Goal: Task Accomplishment & Management: Use online tool/utility

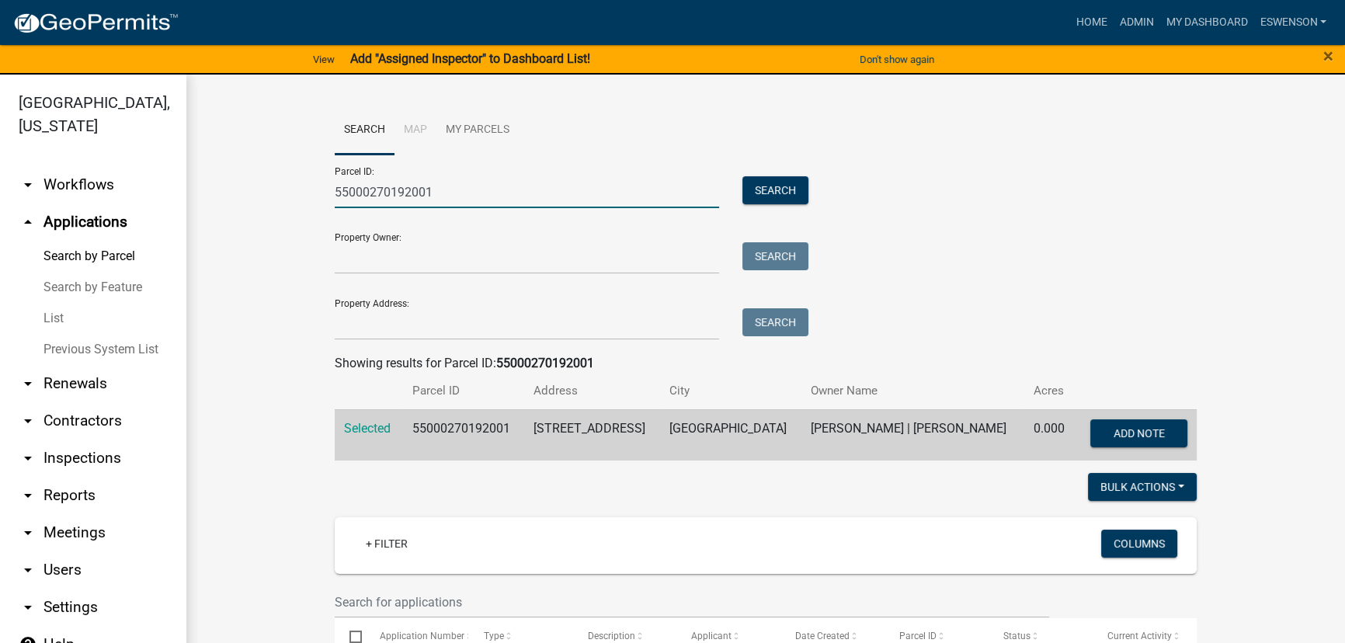
click at [417, 179] on input "55000270192001" at bounding box center [527, 192] width 384 height 32
click at [416, 181] on input "55000270192001" at bounding box center [527, 192] width 384 height 32
click at [466, 332] on input "Property Address:" at bounding box center [527, 324] width 384 height 32
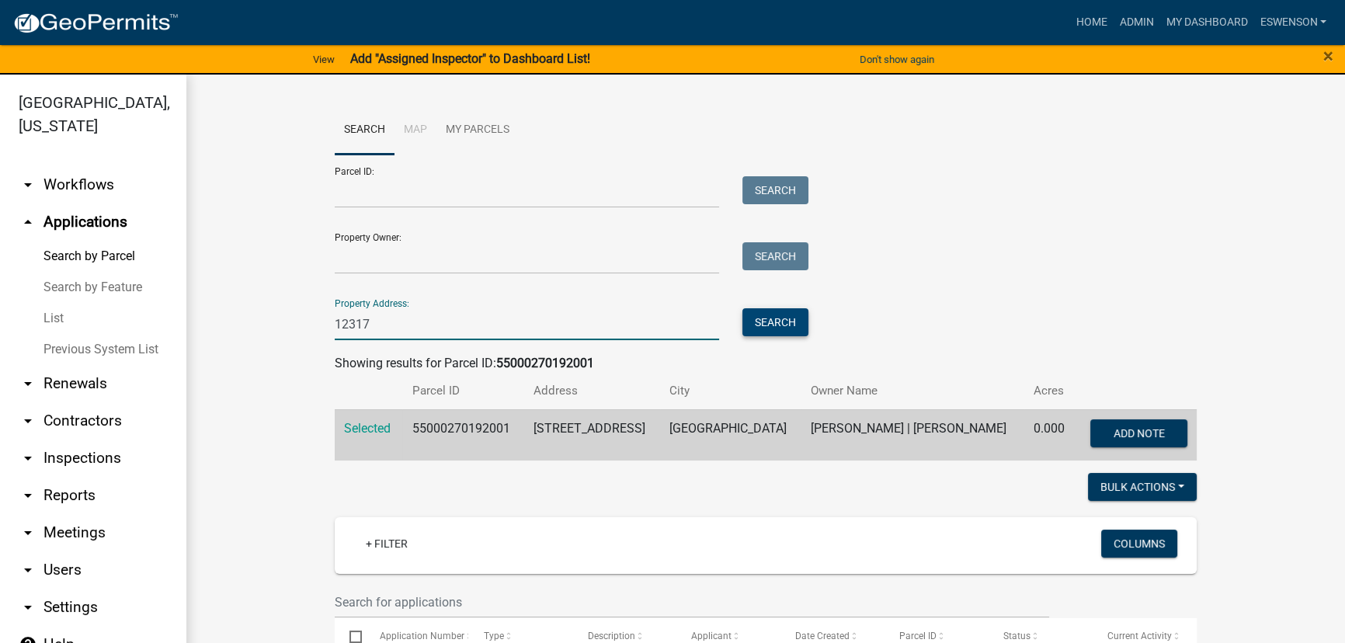
type input "12317"
click at [788, 324] on button "Search" at bounding box center [775, 322] width 66 height 28
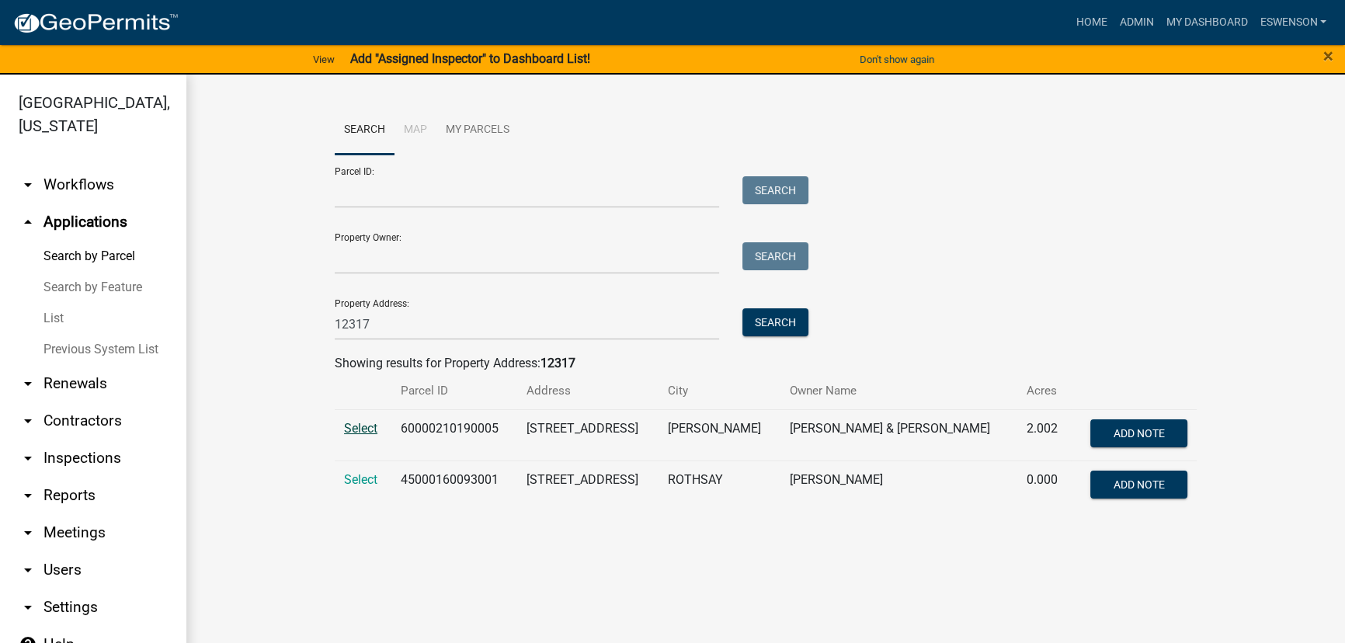
click at [360, 430] on span "Select" at bounding box center [360, 428] width 33 height 15
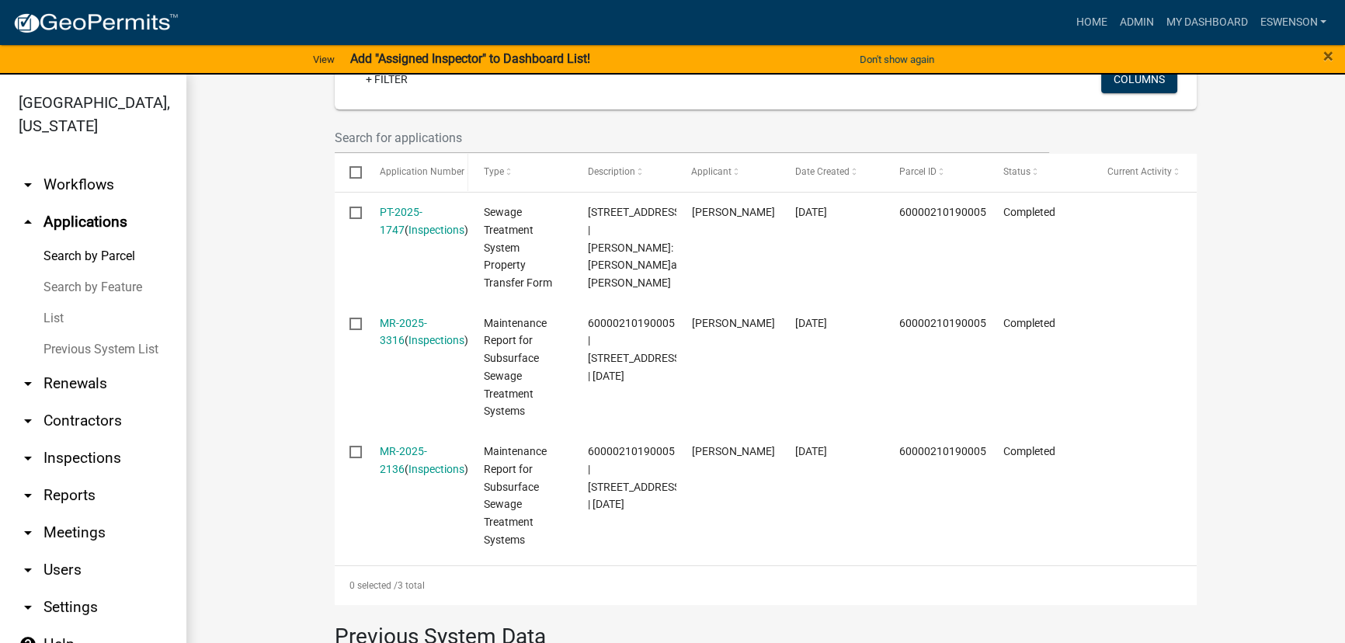
scroll to position [451, 0]
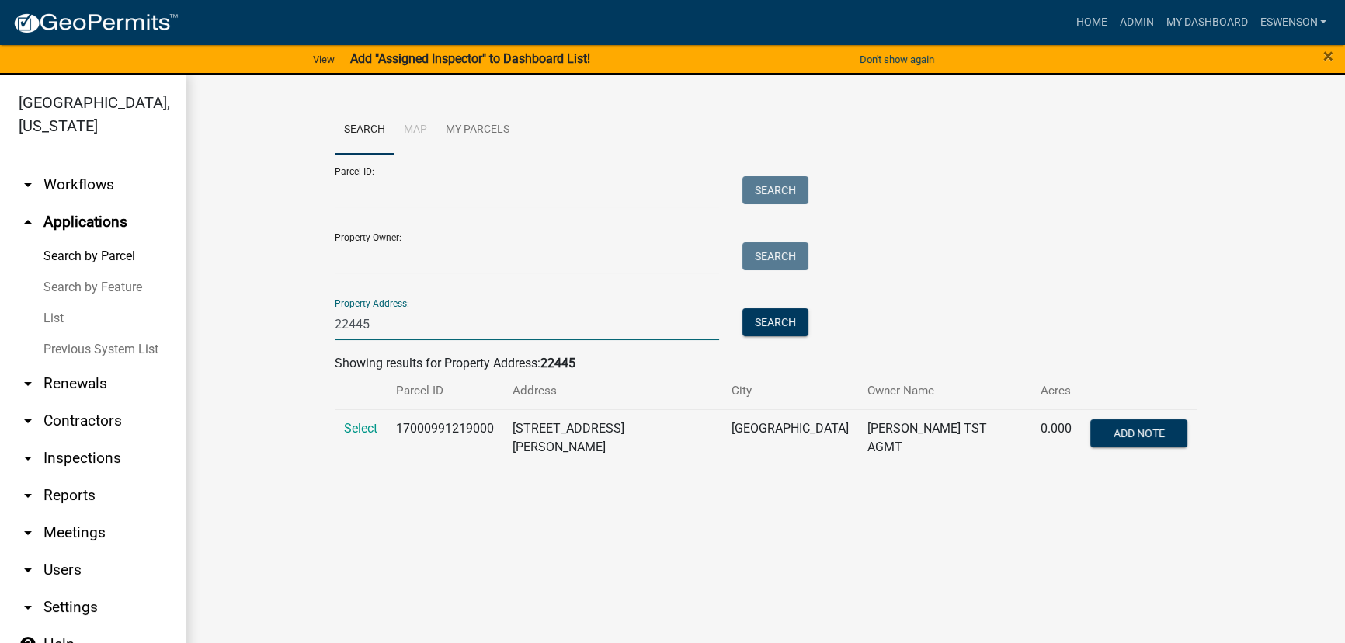
click at [395, 334] on input "22445" at bounding box center [527, 324] width 384 height 32
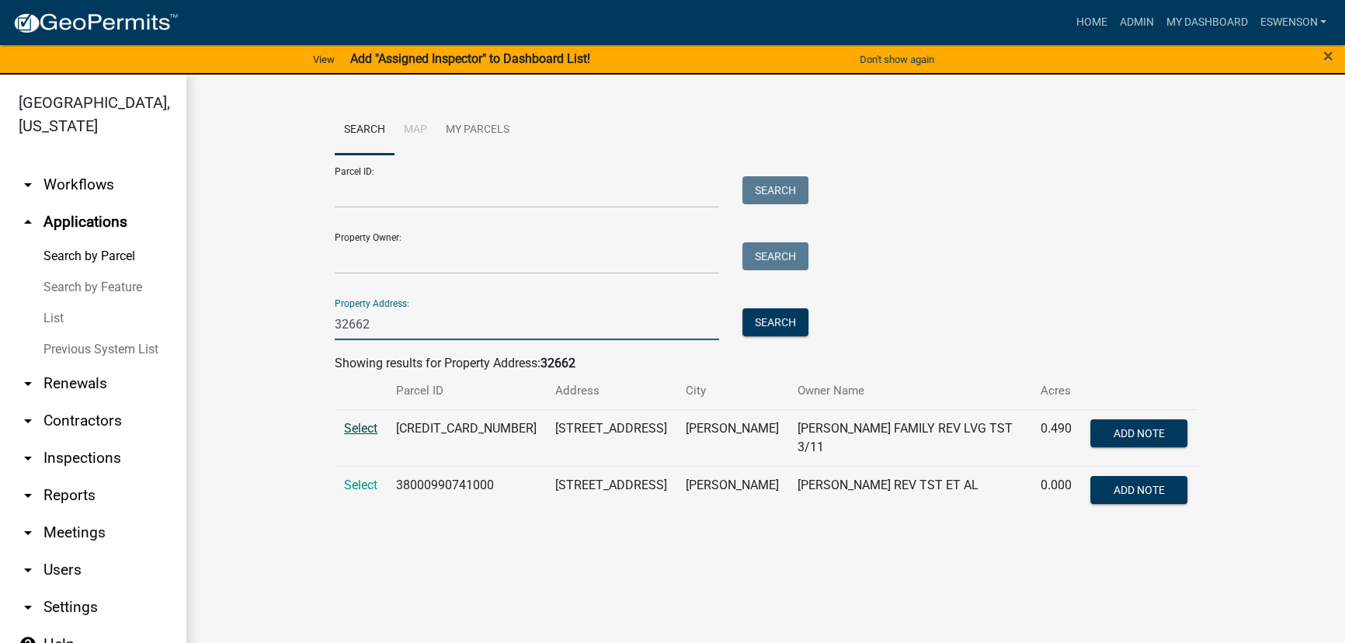
type input "32662"
click at [373, 426] on span "Select" at bounding box center [360, 428] width 33 height 15
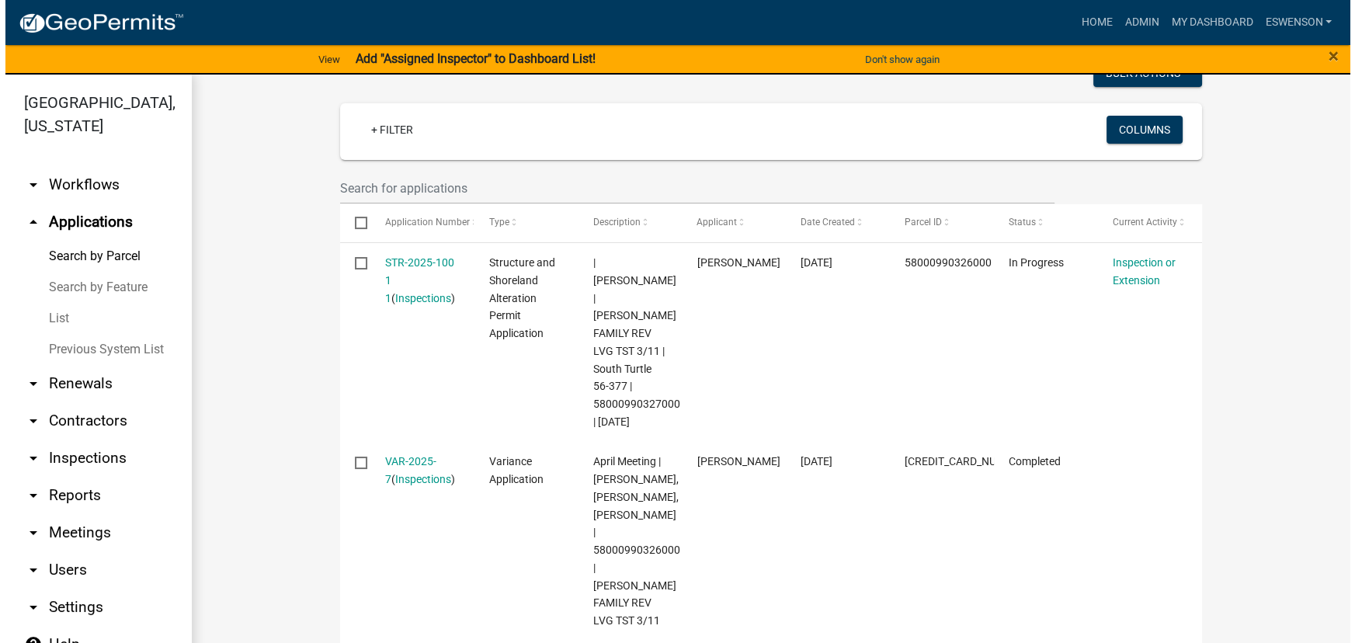
scroll to position [420, 0]
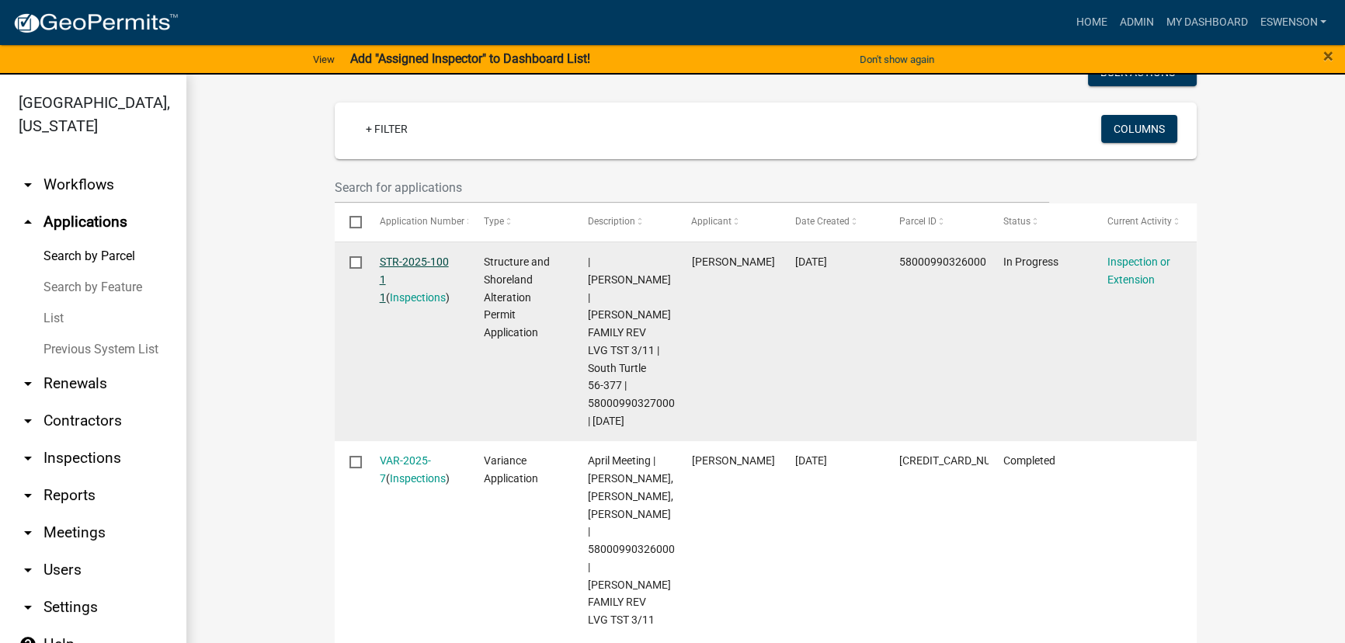
click at [399, 259] on link "STR-2025-100 1 1" at bounding box center [414, 280] width 69 height 48
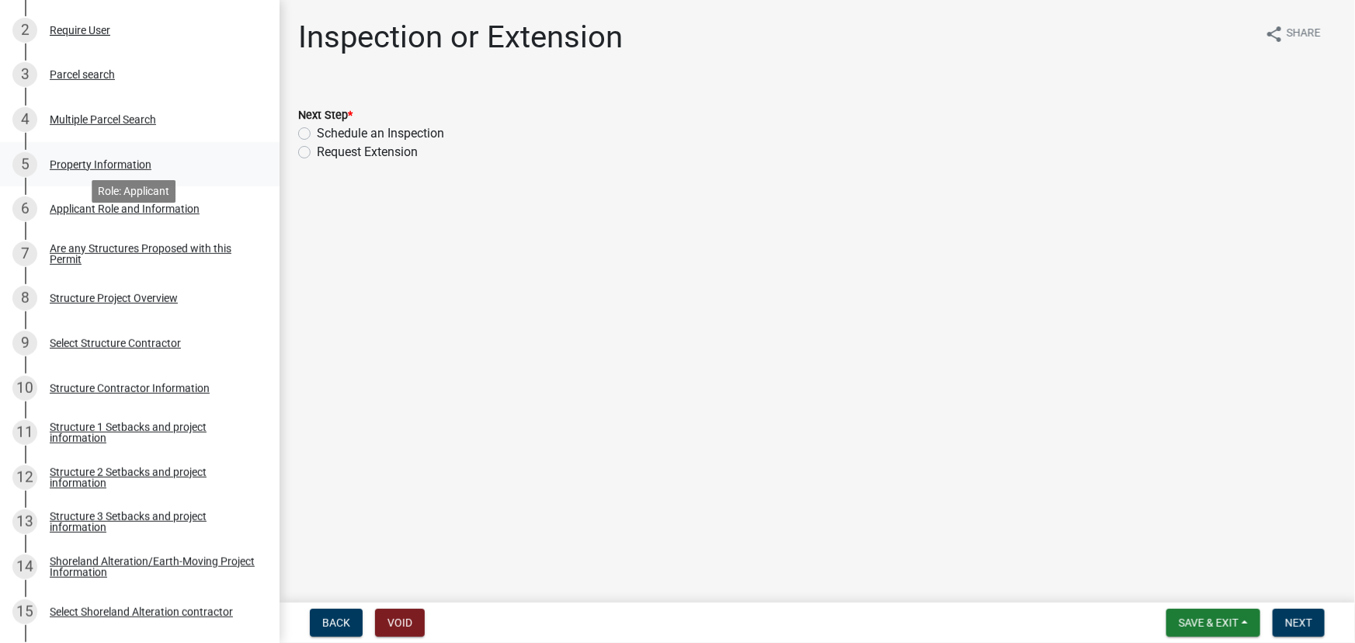
scroll to position [423, 0]
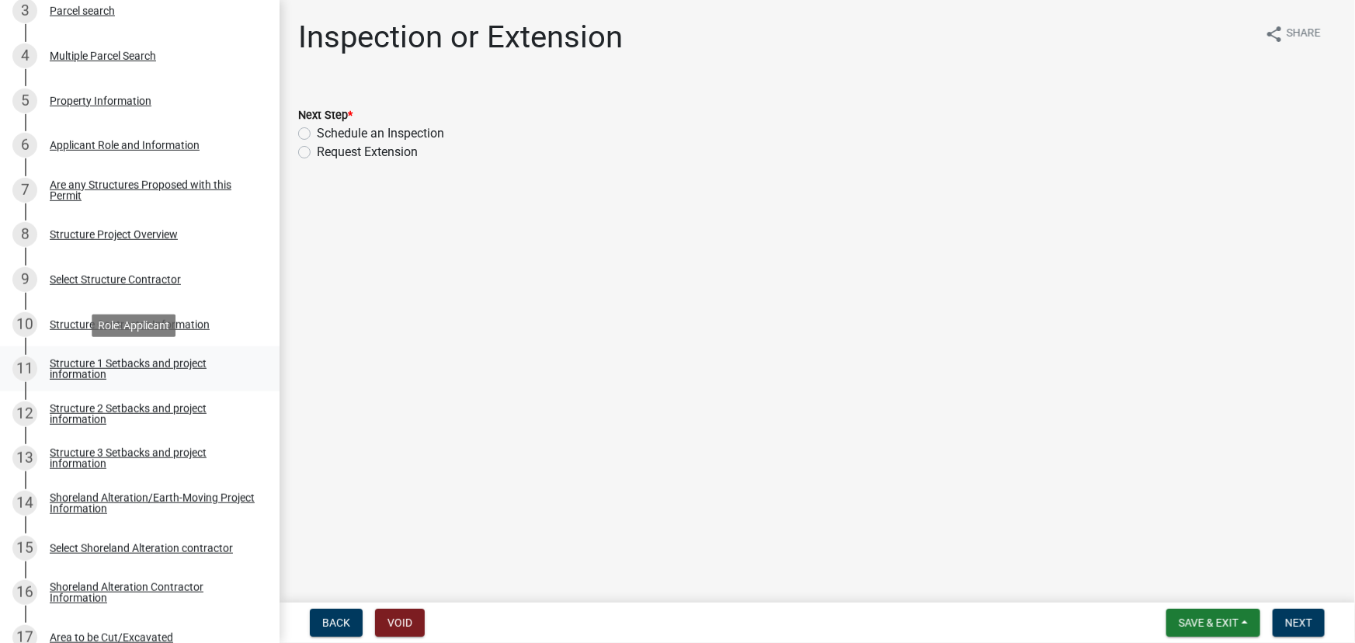
click at [122, 358] on div "Structure 1 Setbacks and project information" at bounding box center [152, 369] width 205 height 22
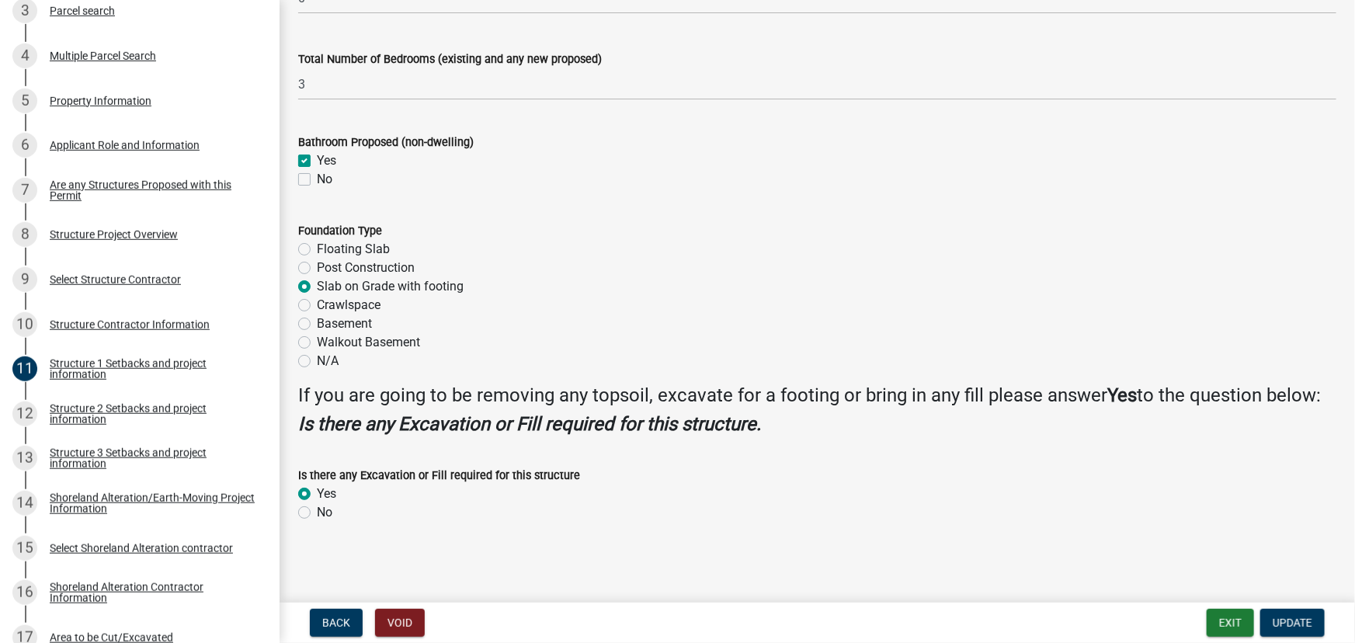
scroll to position [475, 0]
